Goal: Task Accomplishment & Management: Use online tool/utility

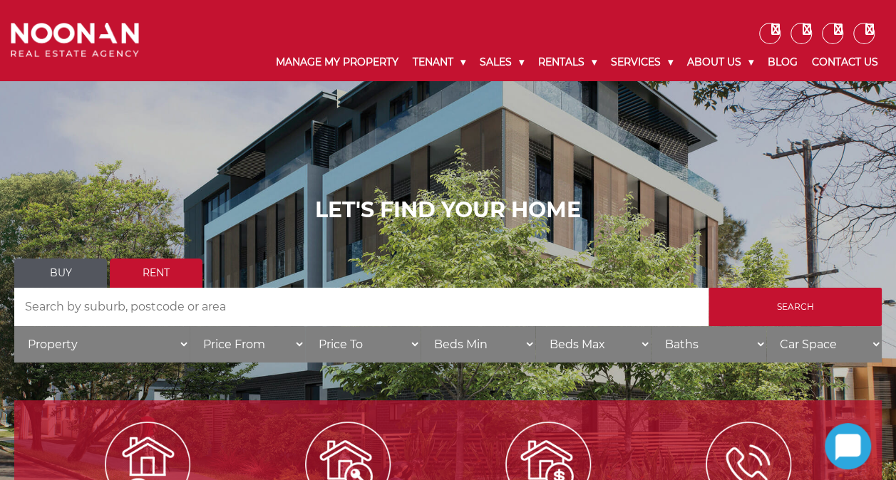
click at [137, 313] on input "Search by Address" at bounding box center [361, 307] width 694 height 38
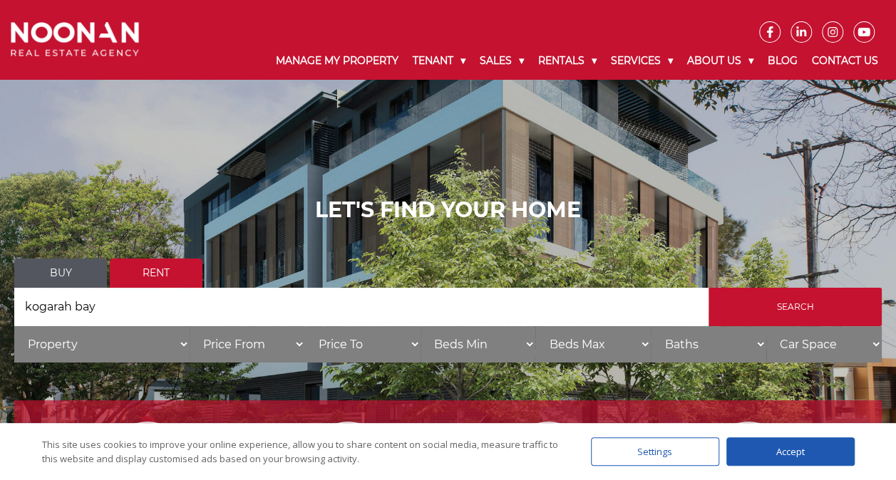
type input "kogarah bay"
click at [708, 288] on input "Search" at bounding box center [794, 307] width 173 height 38
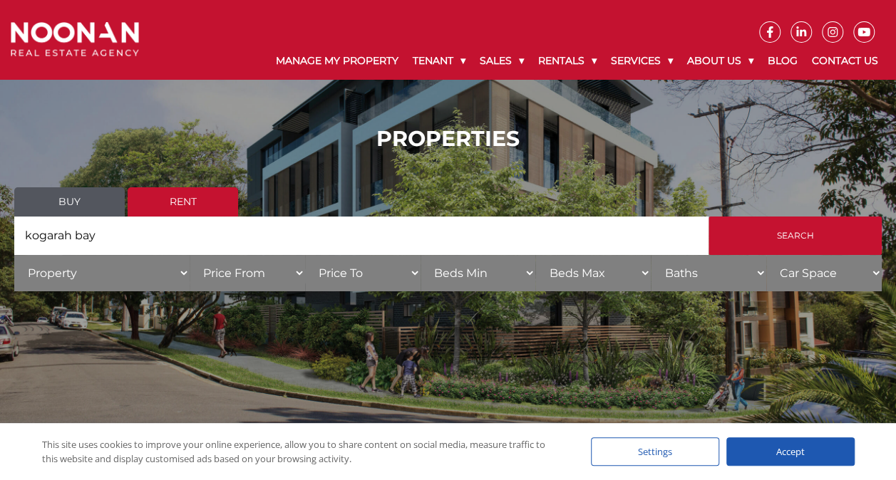
click at [183, 206] on link "Rent" at bounding box center [183, 201] width 110 height 29
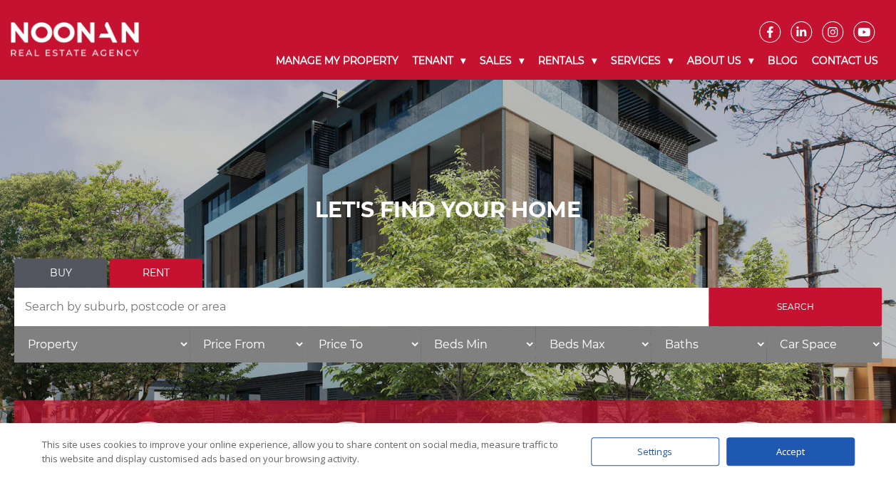
click at [215, 306] on input "Search by Address" at bounding box center [361, 307] width 694 height 38
type input "kogarah bay"
click at [820, 452] on div "Accept" at bounding box center [790, 451] width 128 height 28
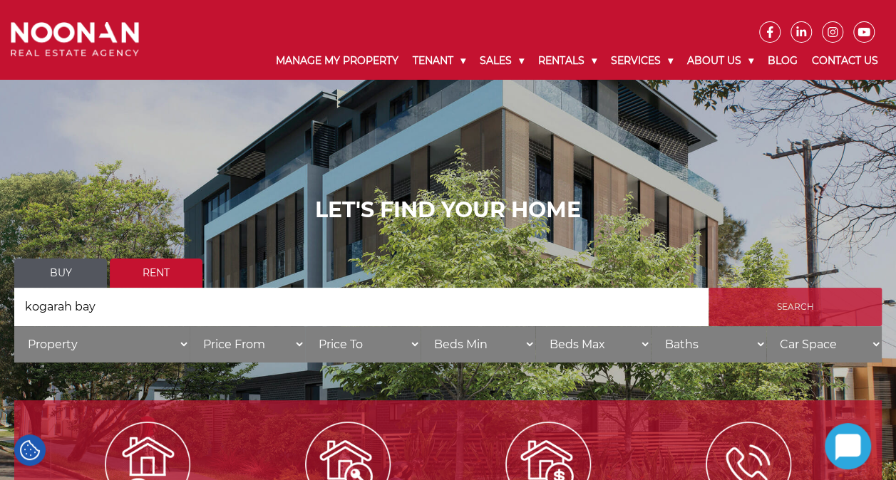
click at [747, 304] on input "Search" at bounding box center [794, 307] width 173 height 38
